Goal: Complete application form

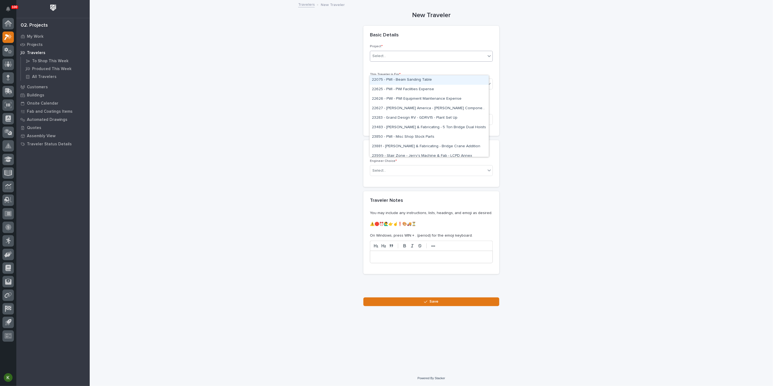
click at [386, 59] on div "Select..." at bounding box center [380, 56] width 14 height 6
type input "**"
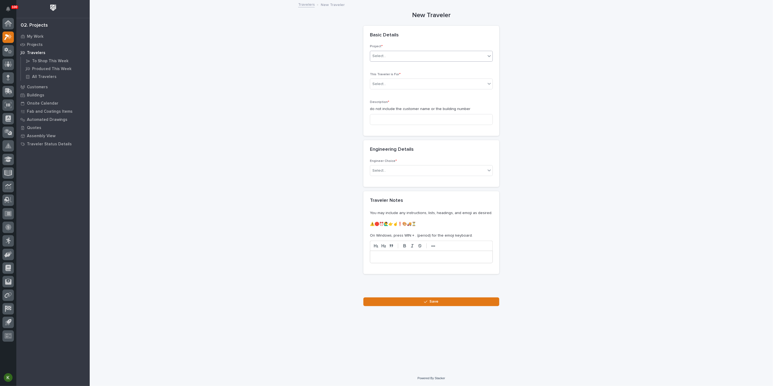
click at [401, 61] on div "Select..." at bounding box center [428, 56] width 116 height 9
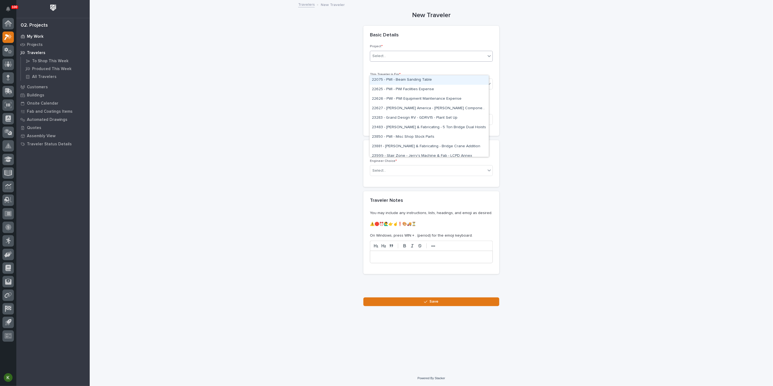
click at [40, 36] on p "My Work" at bounding box center [35, 36] width 17 height 5
